Goal: Information Seeking & Learning: Learn about a topic

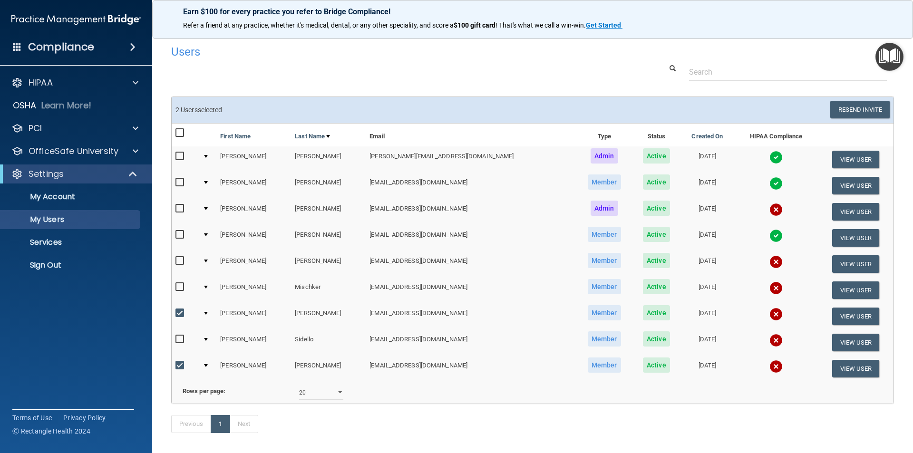
select select "20"
click at [182, 315] on input "checkbox" at bounding box center [180, 314] width 11 height 8
checkbox input "false"
drag, startPoint x: 178, startPoint y: 362, endPoint x: 198, endPoint y: 361, distance: 20.0
click at [179, 362] on input "checkbox" at bounding box center [180, 366] width 11 height 8
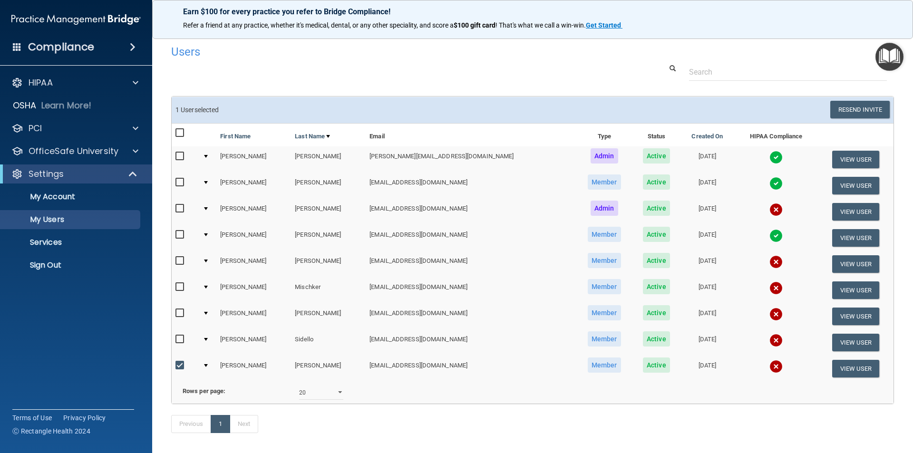
checkbox input "false"
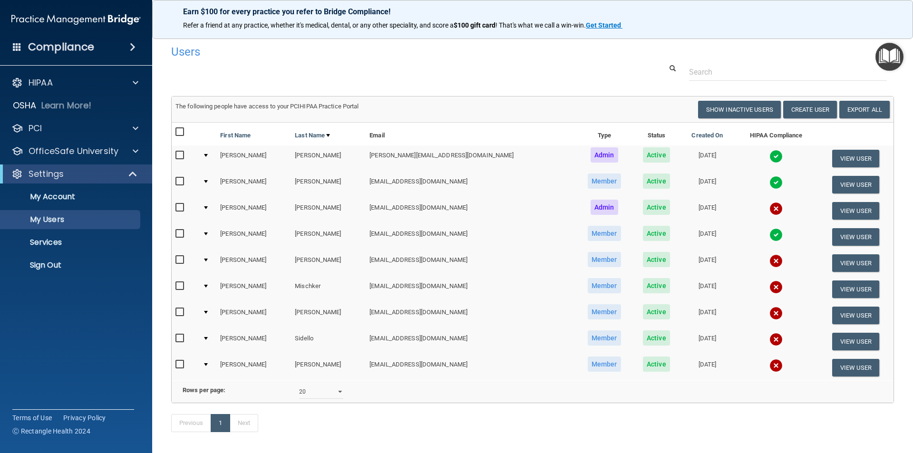
click at [227, 207] on td "[PERSON_NAME]" at bounding box center [253, 211] width 75 height 26
click at [591, 208] on span "Admin" at bounding box center [605, 207] width 28 height 15
click at [56, 152] on p "OfficeSafe University" at bounding box center [74, 151] width 90 height 11
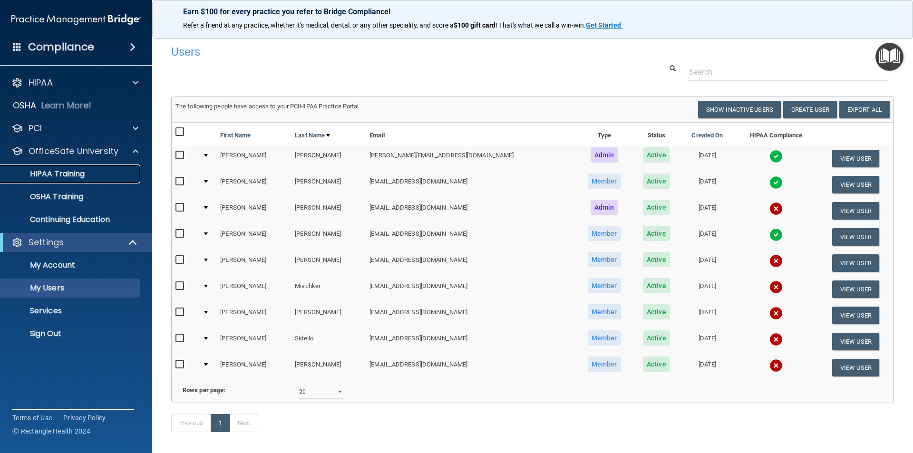
click at [55, 174] on p "HIPAA Training" at bounding box center [45, 174] width 78 height 10
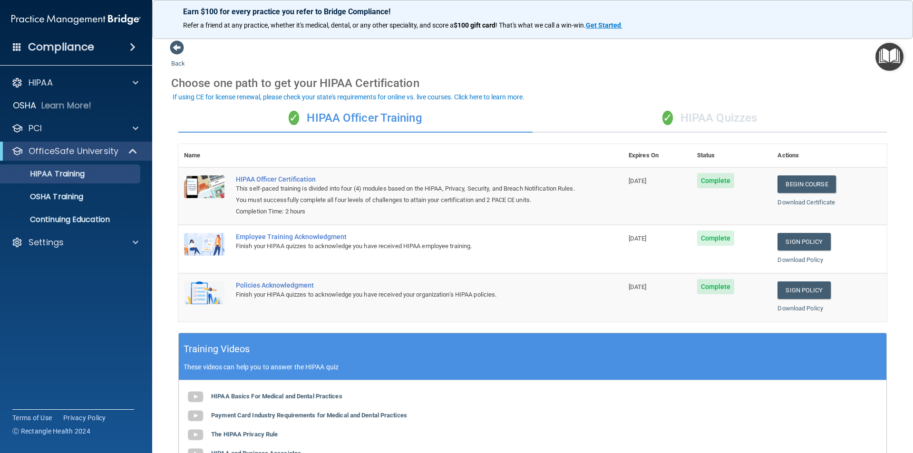
click at [711, 124] on div "✓ HIPAA Quizzes" at bounding box center [710, 118] width 354 height 29
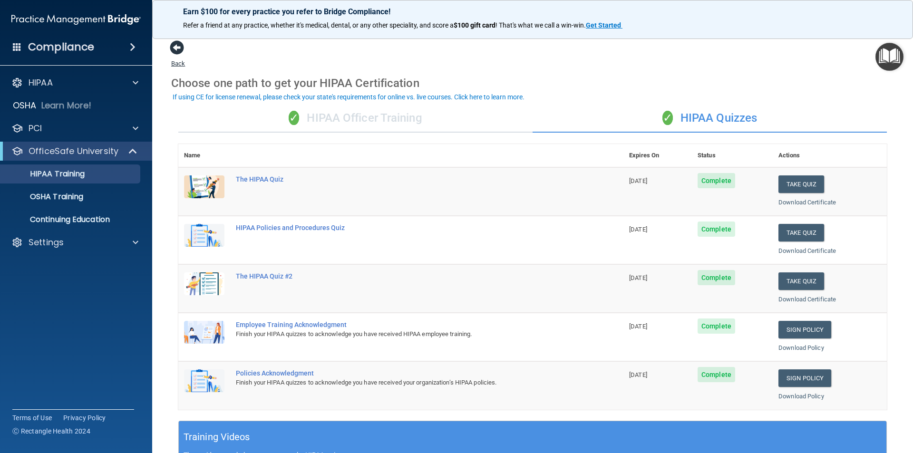
click at [180, 48] on span at bounding box center [177, 47] width 14 height 14
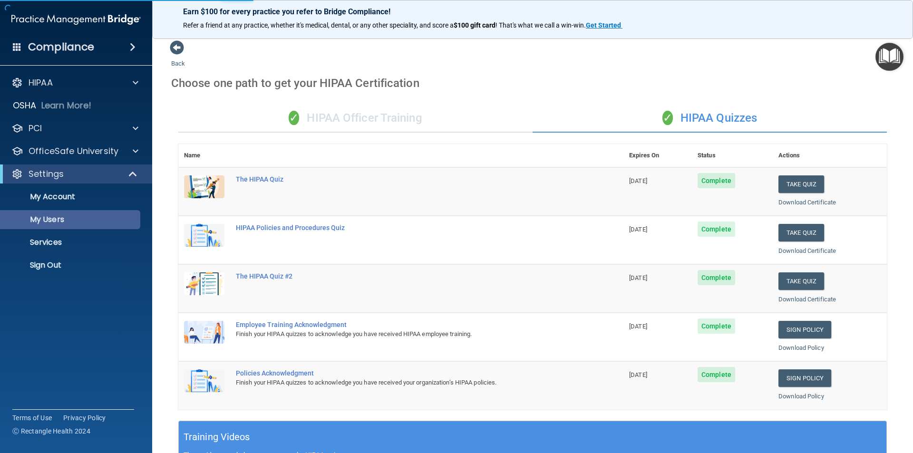
select select "20"
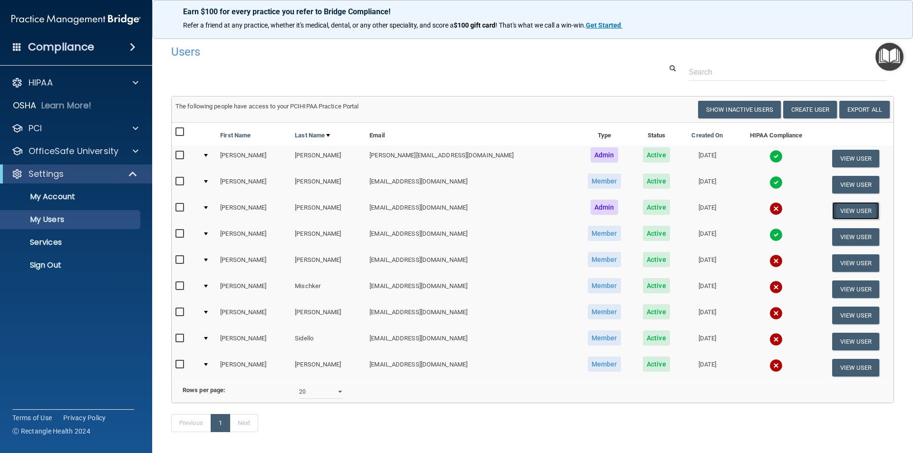
click at [839, 215] on button "View User" at bounding box center [855, 211] width 47 height 18
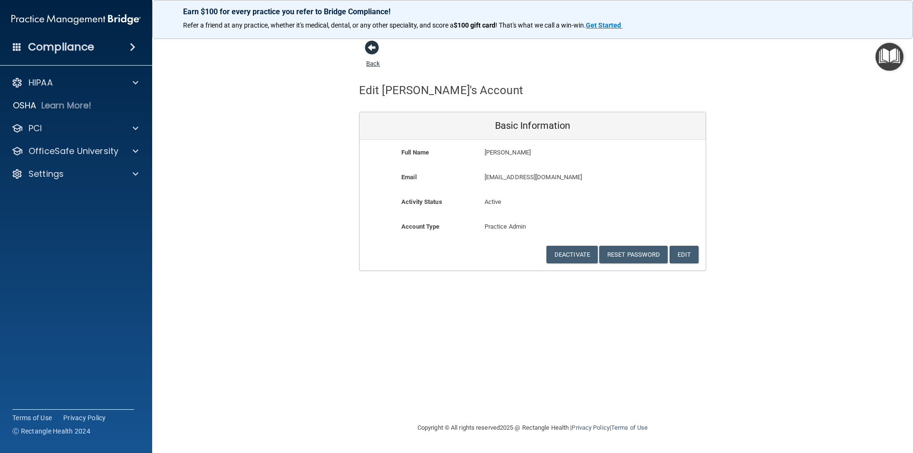
click at [371, 46] on span at bounding box center [372, 47] width 14 height 14
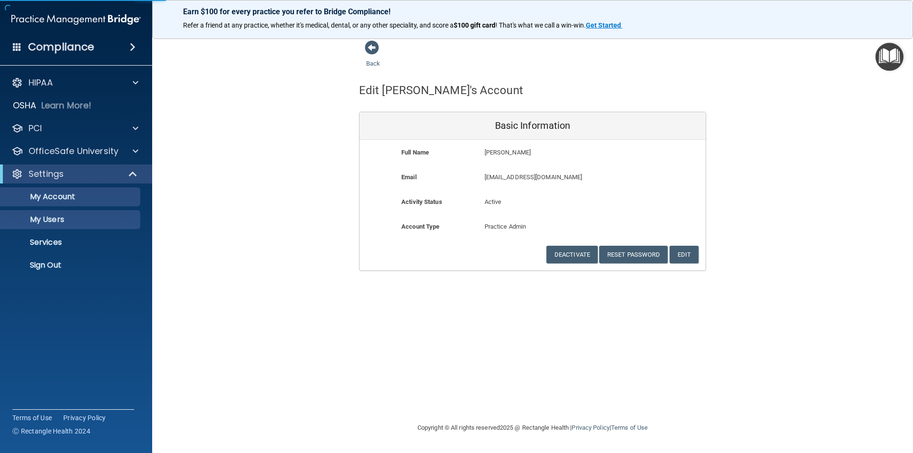
select select "20"
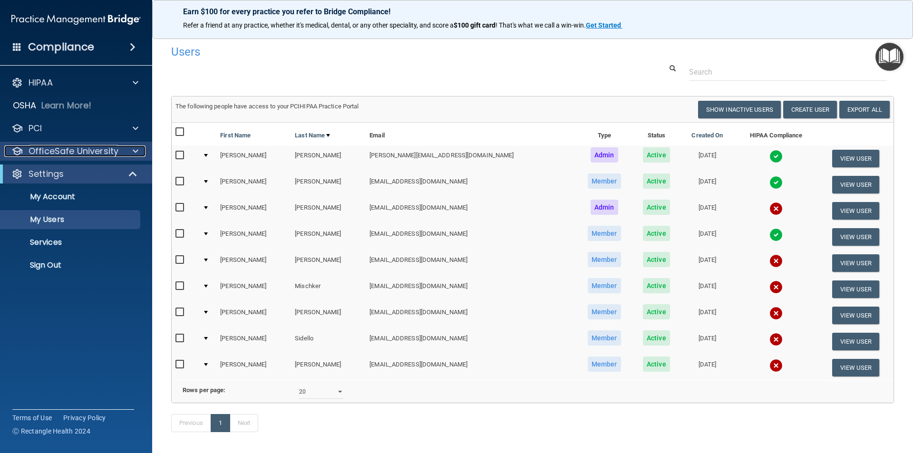
click at [56, 147] on p "OfficeSafe University" at bounding box center [74, 151] width 90 height 11
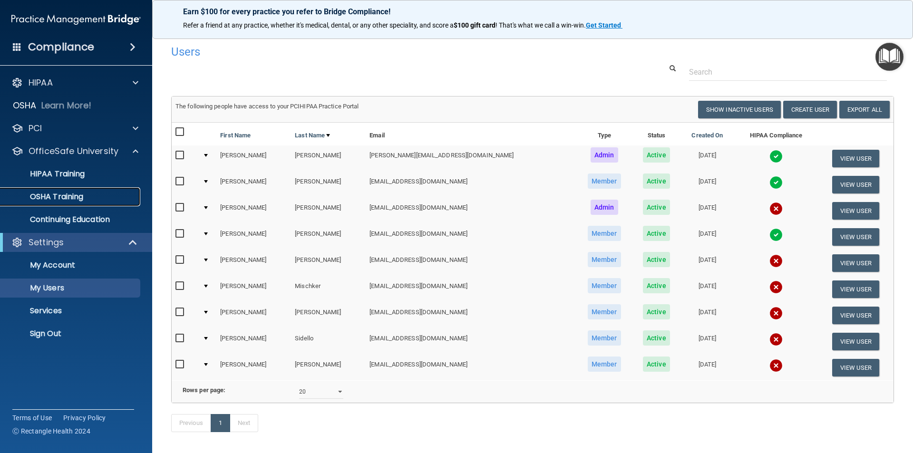
click at [65, 195] on p "OSHA Training" at bounding box center [44, 197] width 77 height 10
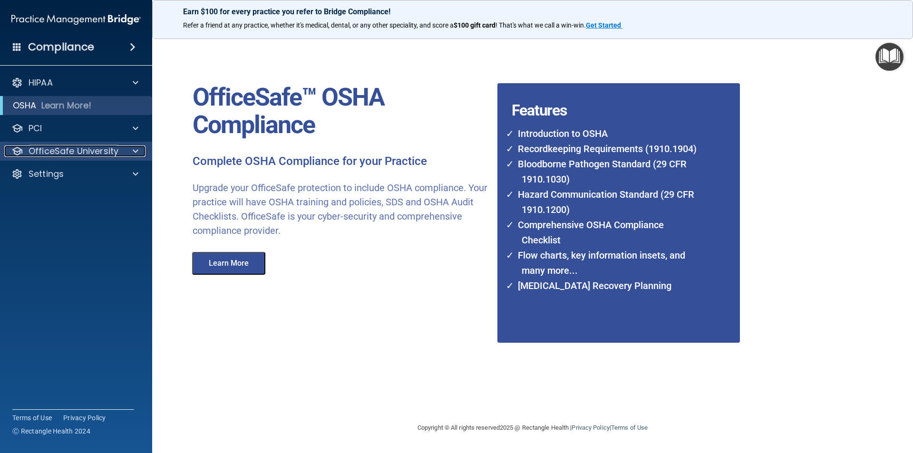
click at [70, 146] on p "OfficeSafe University" at bounding box center [74, 151] width 90 height 11
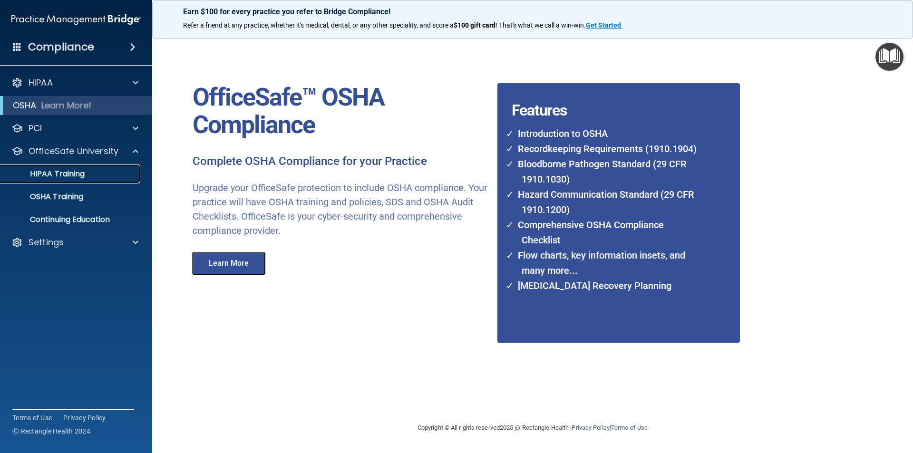
click at [69, 175] on p "HIPAA Training" at bounding box center [45, 174] width 78 height 10
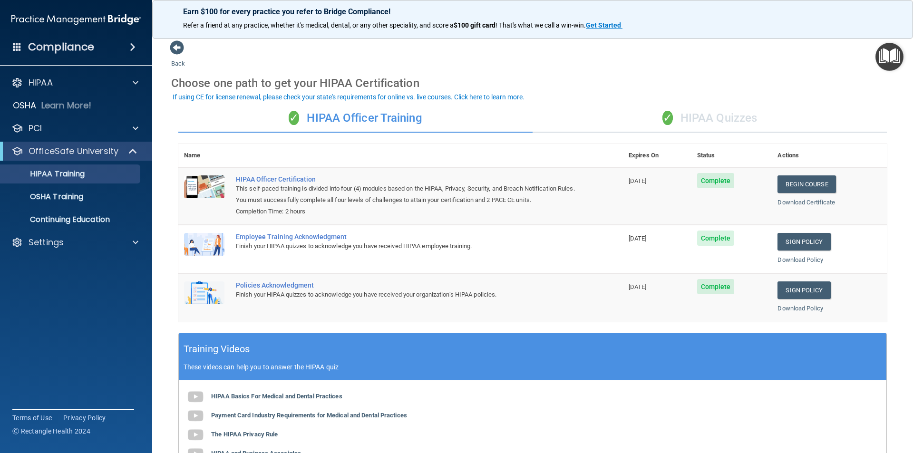
click at [709, 119] on div "✓ HIPAA Quizzes" at bounding box center [710, 118] width 354 height 29
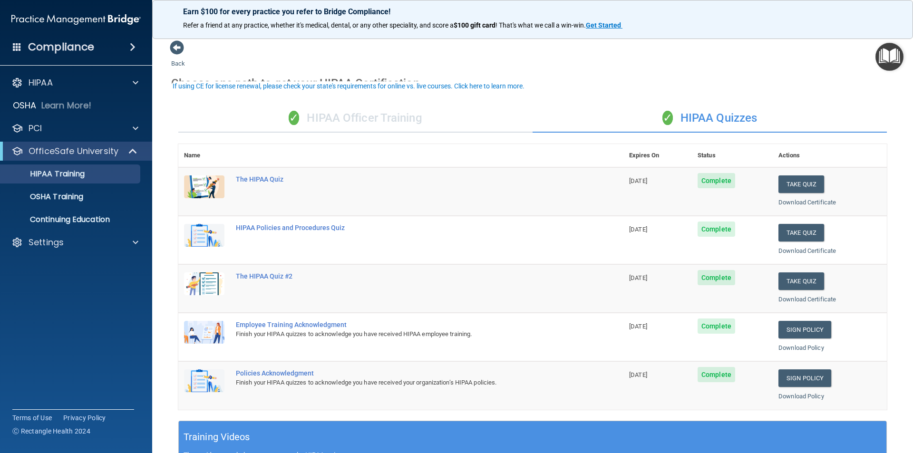
scroll to position [48, 0]
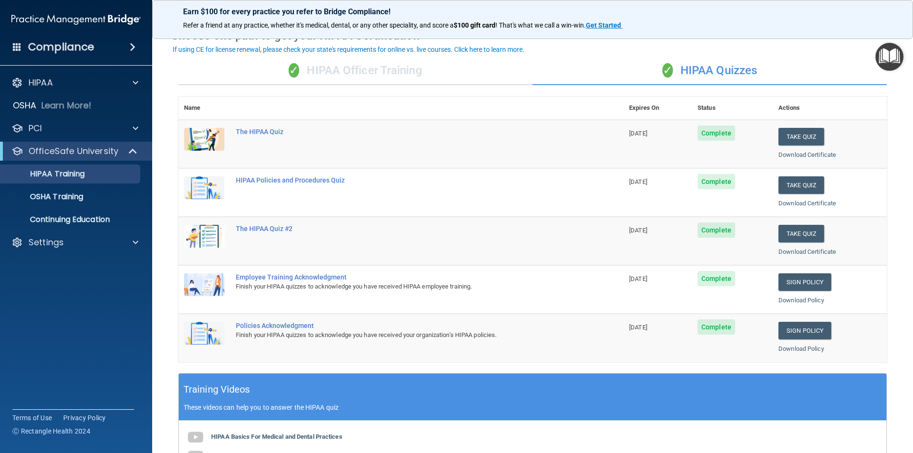
click at [364, 62] on div "✓ HIPAA Officer Training" at bounding box center [355, 71] width 354 height 29
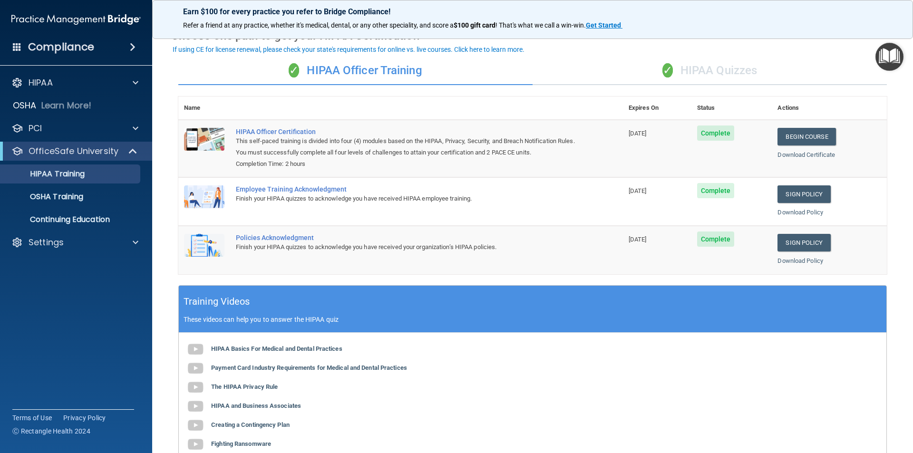
click at [717, 68] on div "✓ HIPAA Quizzes" at bounding box center [710, 71] width 354 height 29
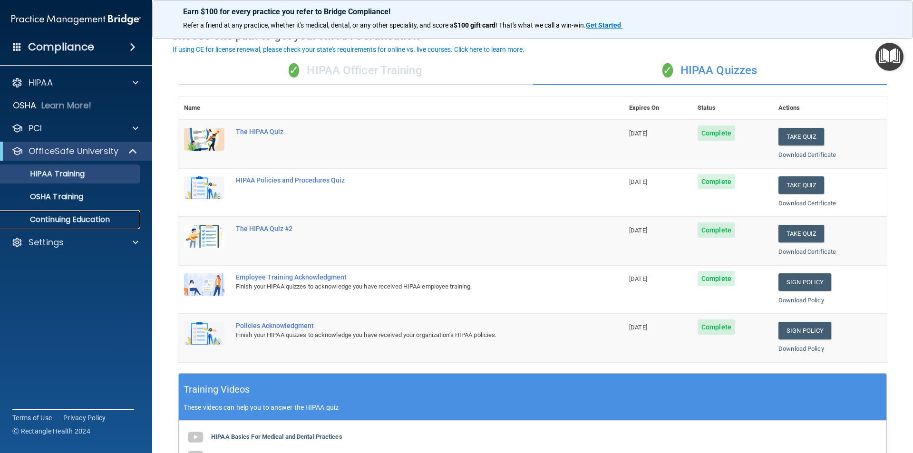
click at [54, 216] on p "Continuing Education" at bounding box center [71, 220] width 130 height 10
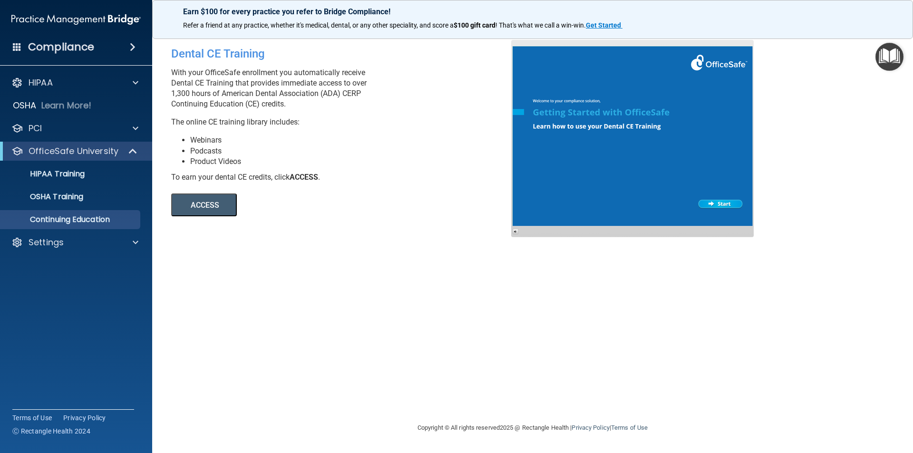
click at [211, 201] on button "ACCESS" at bounding box center [204, 205] width 66 height 23
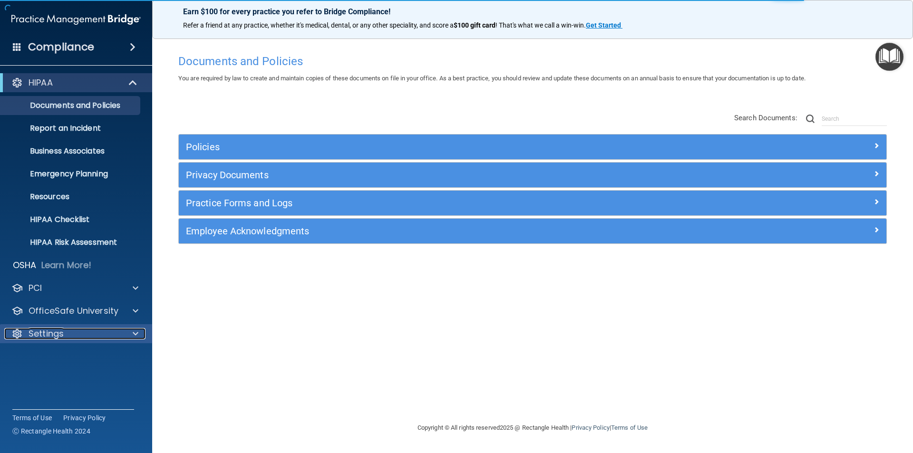
click at [69, 329] on div "Settings" at bounding box center [63, 333] width 118 height 11
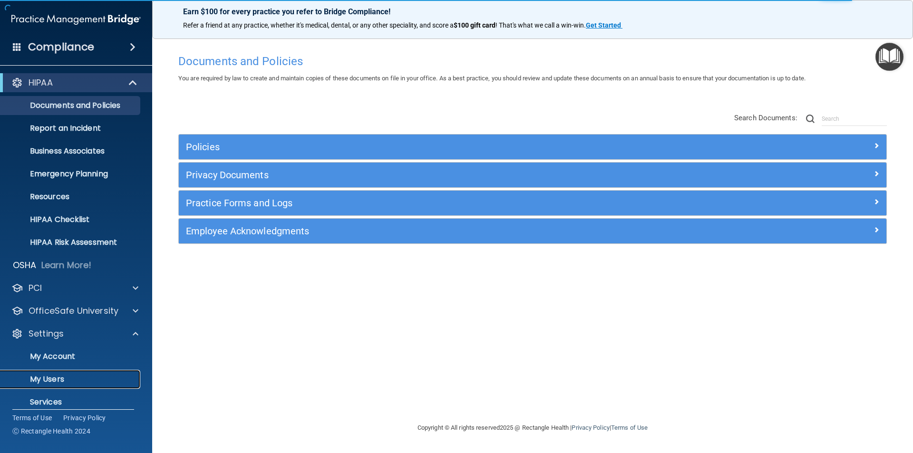
click at [51, 375] on p "My Users" at bounding box center [71, 380] width 130 height 10
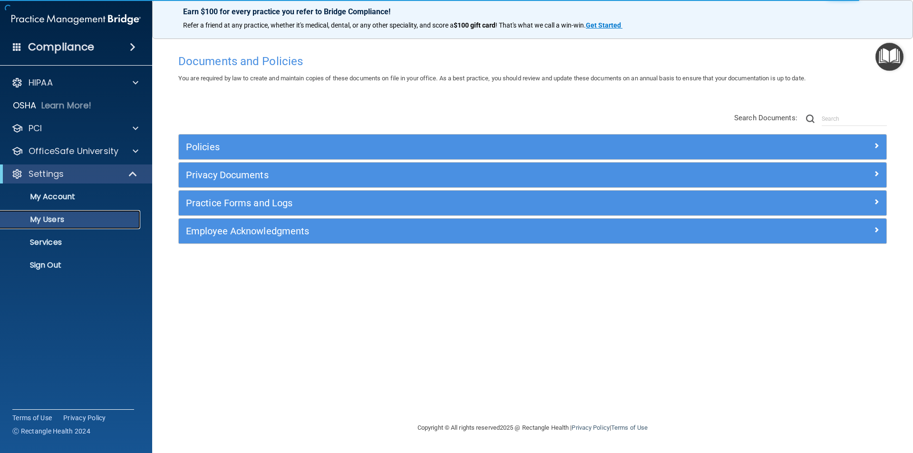
select select "20"
